Goal: Find specific page/section: Find specific page/section

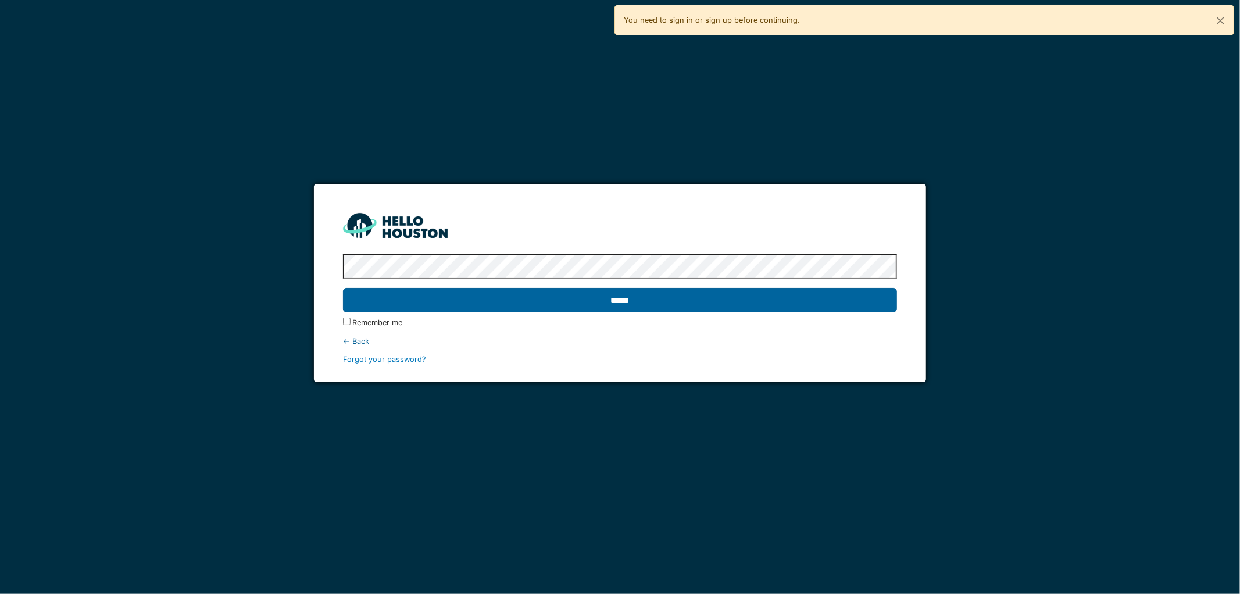
click at [587, 306] on input "******" at bounding box center [620, 300] width 555 height 24
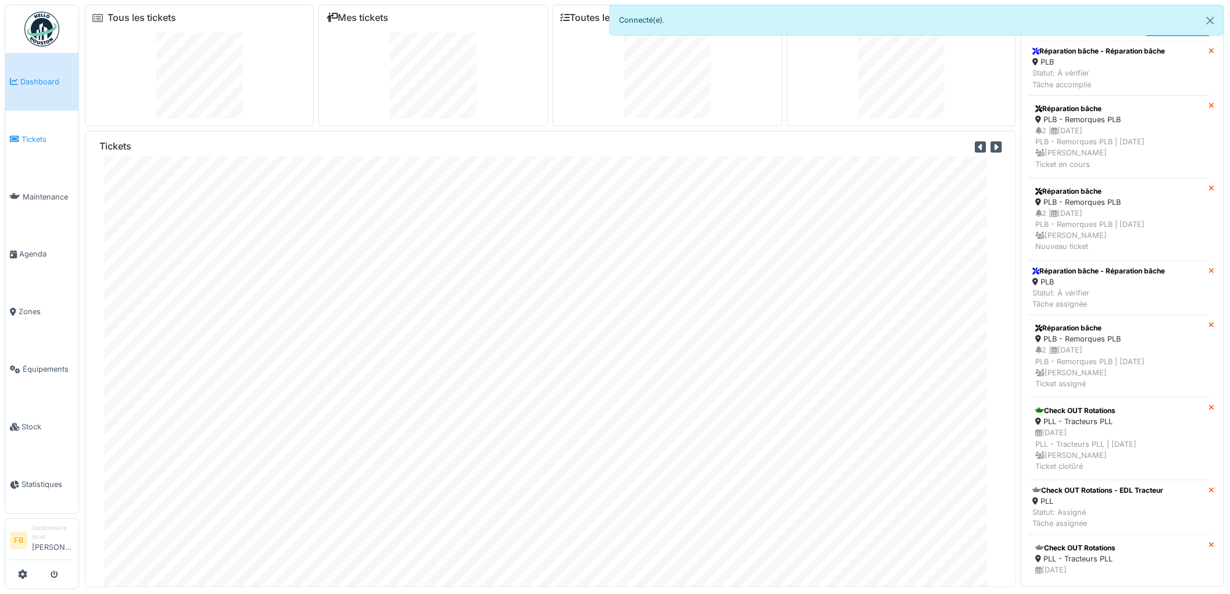
click at [22, 138] on span "Tickets" at bounding box center [48, 139] width 52 height 11
